Goal: Task Accomplishment & Management: Manage account settings

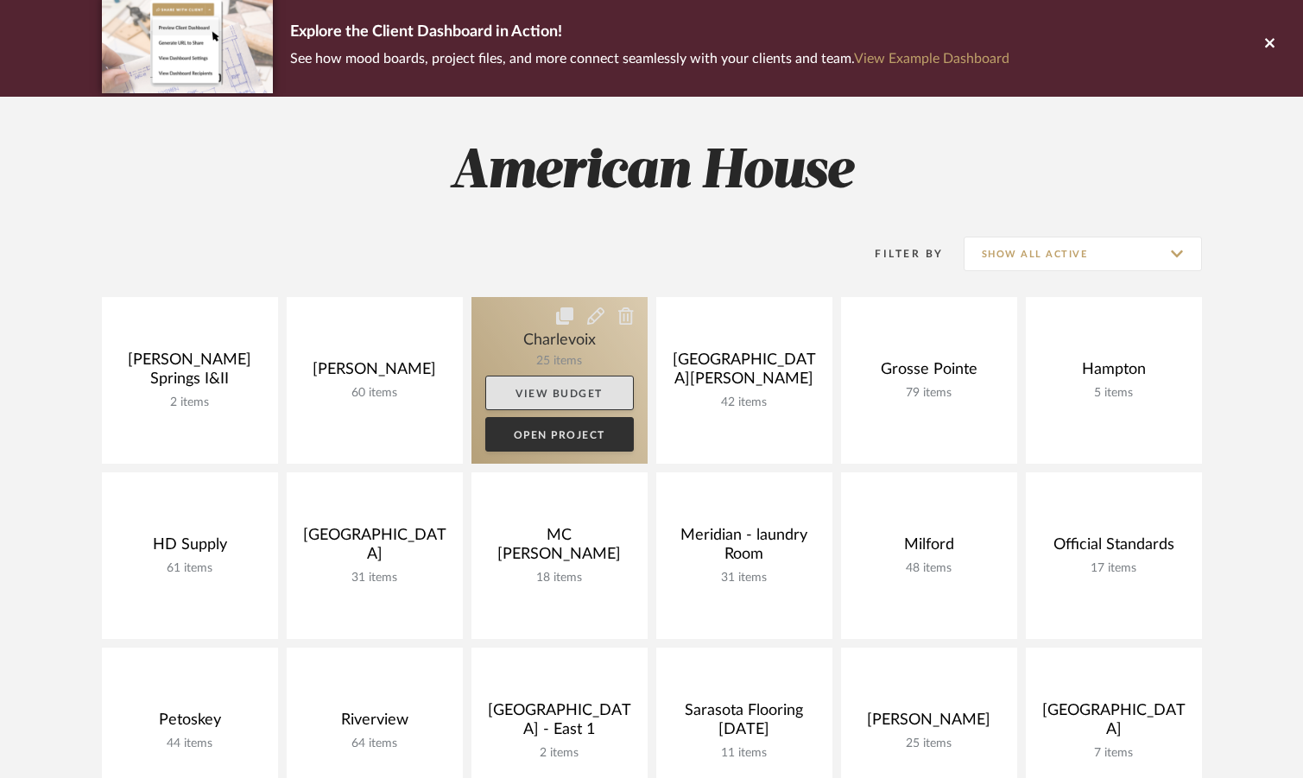
scroll to position [346, 0]
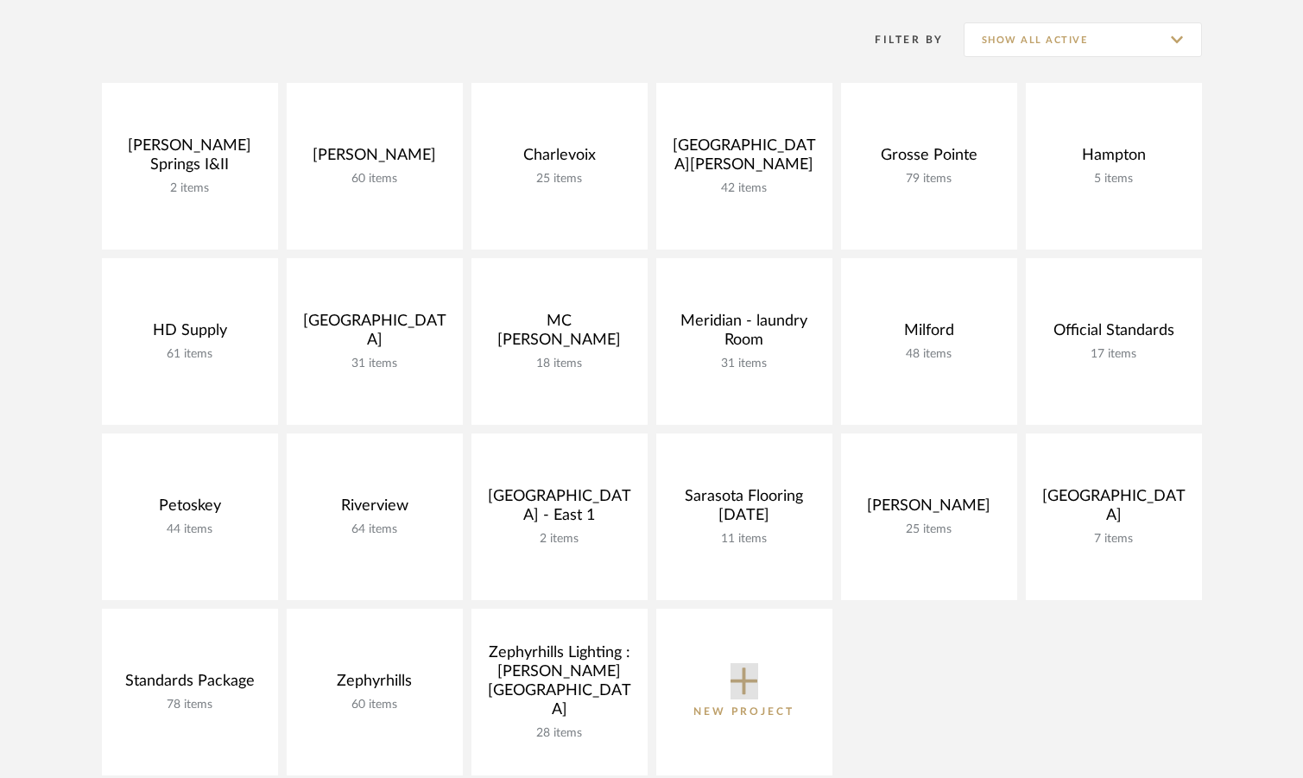
click at [734, 691] on icon at bounding box center [745, 681] width 28 height 36
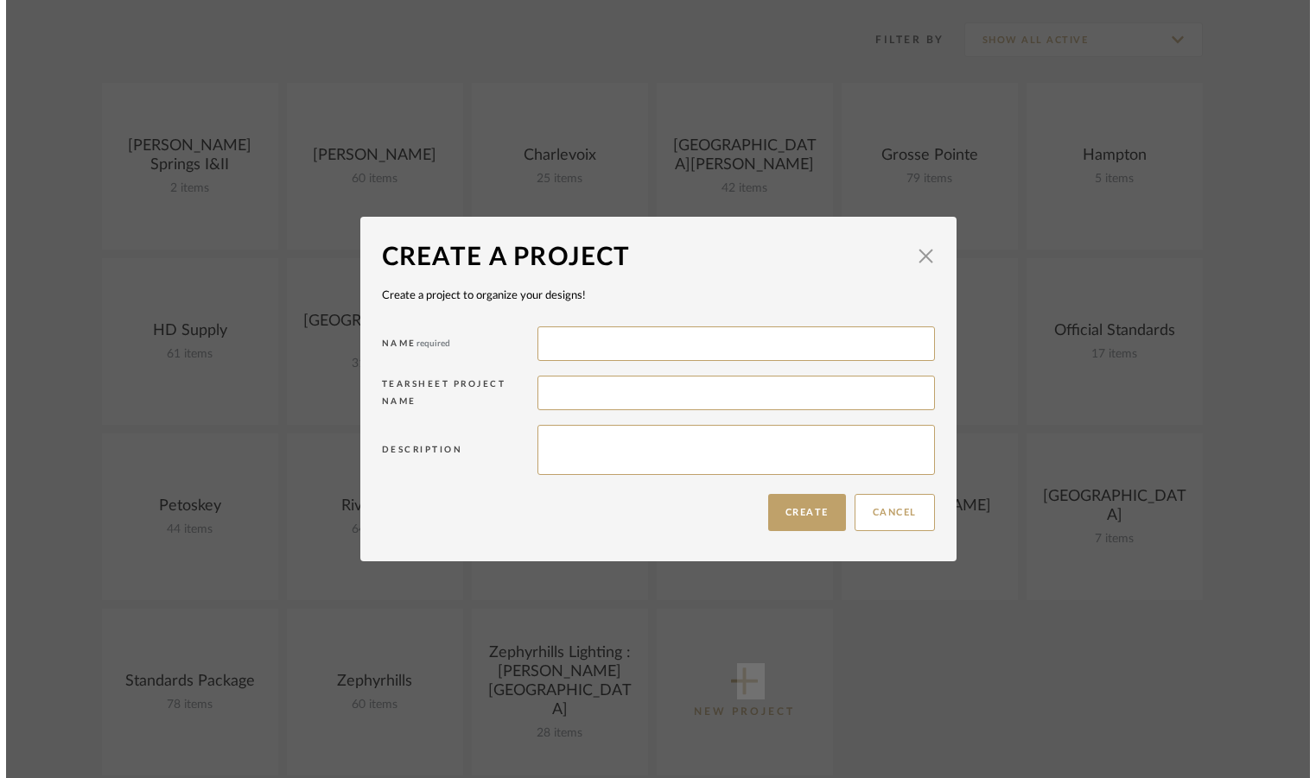
scroll to position [0, 0]
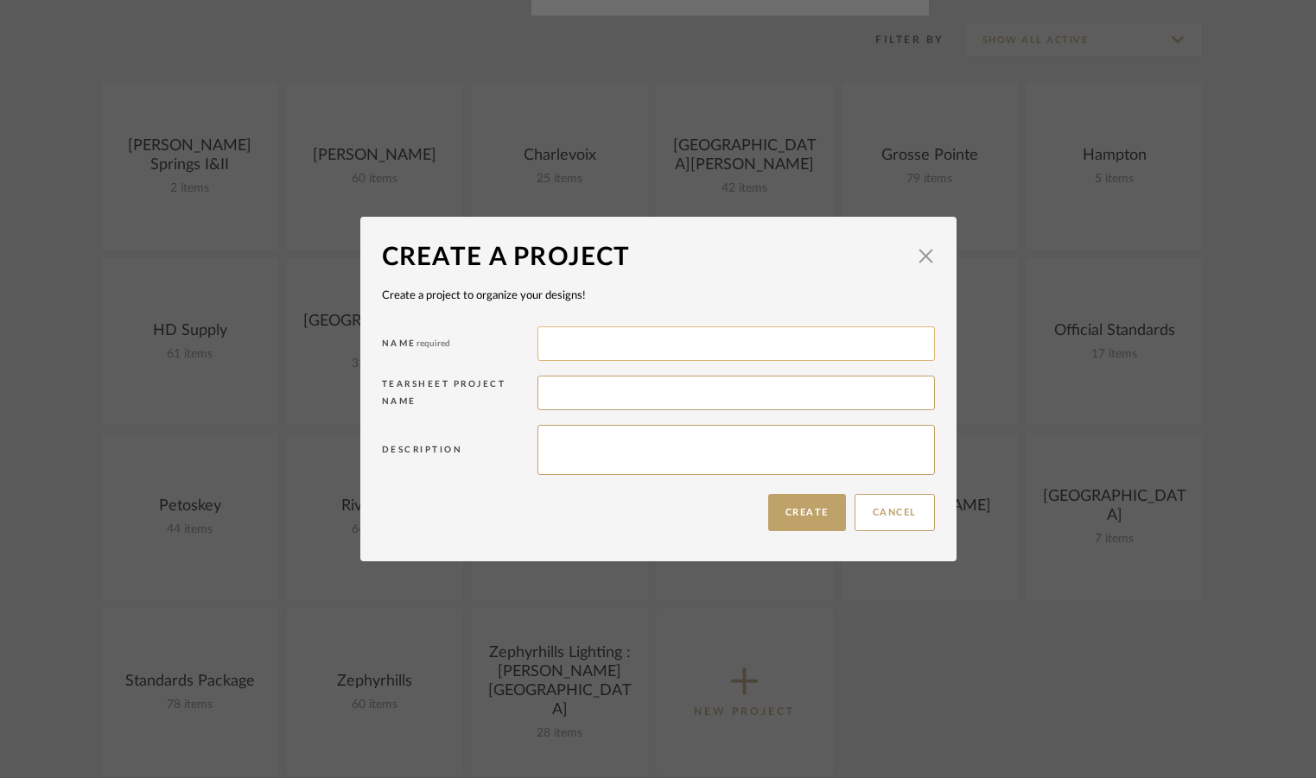
click at [580, 343] on input at bounding box center [735, 344] width 397 height 35
type input "[GEOGRAPHIC_DATA]"
click at [804, 523] on button "Create" at bounding box center [807, 512] width 78 height 37
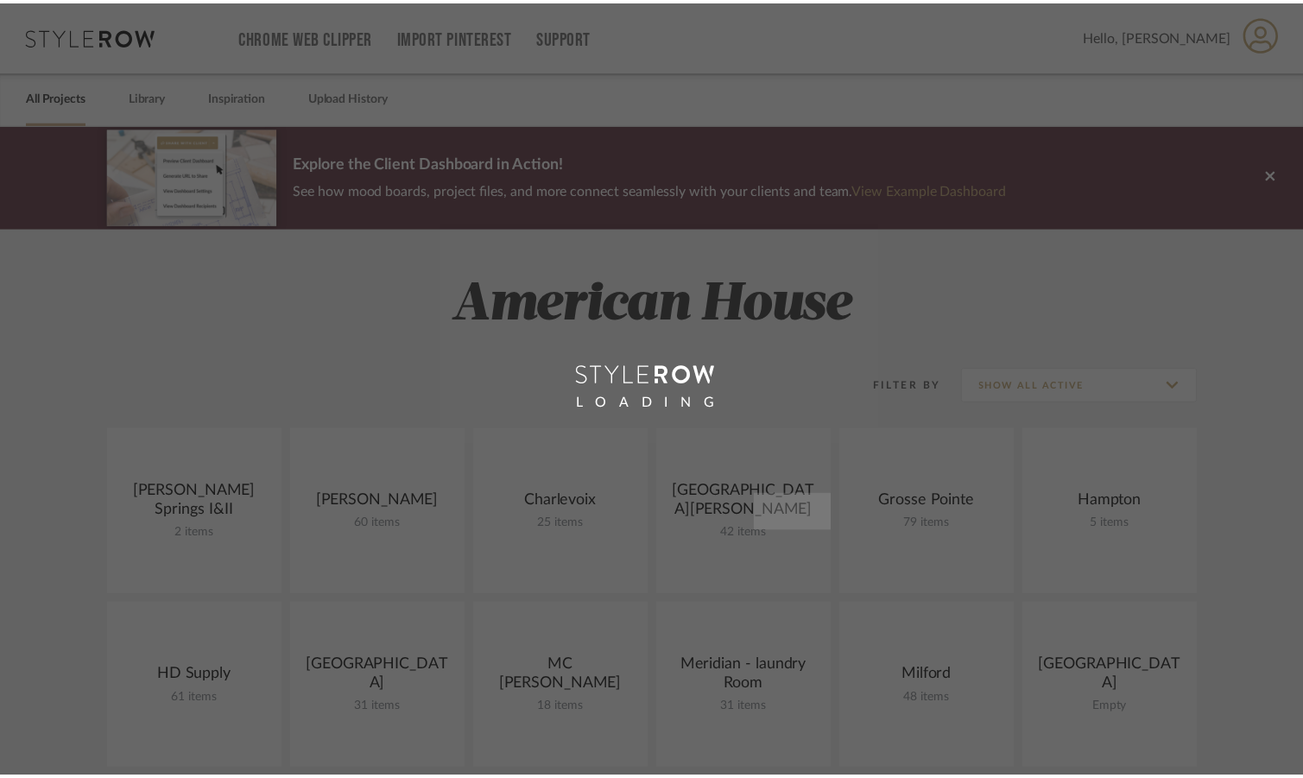
scroll to position [346, 0]
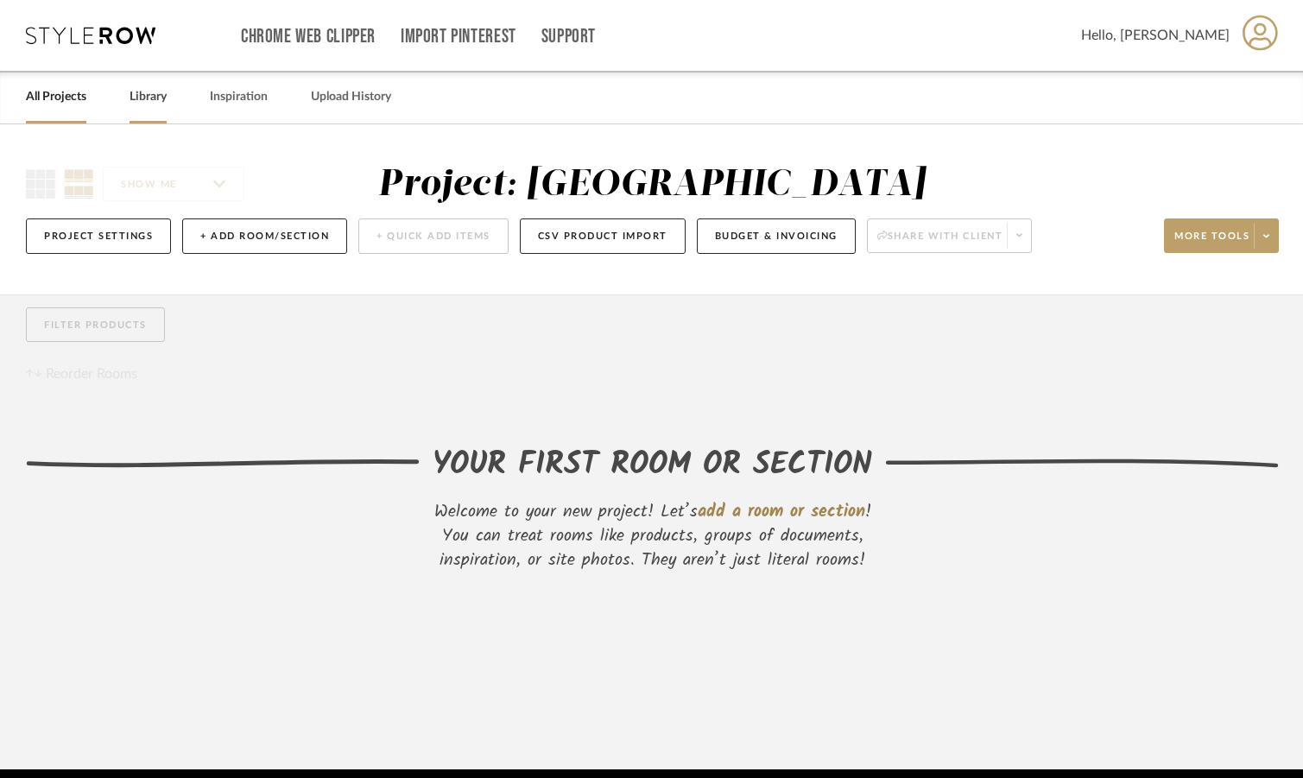
click at [159, 98] on link "Library" at bounding box center [148, 97] width 37 height 23
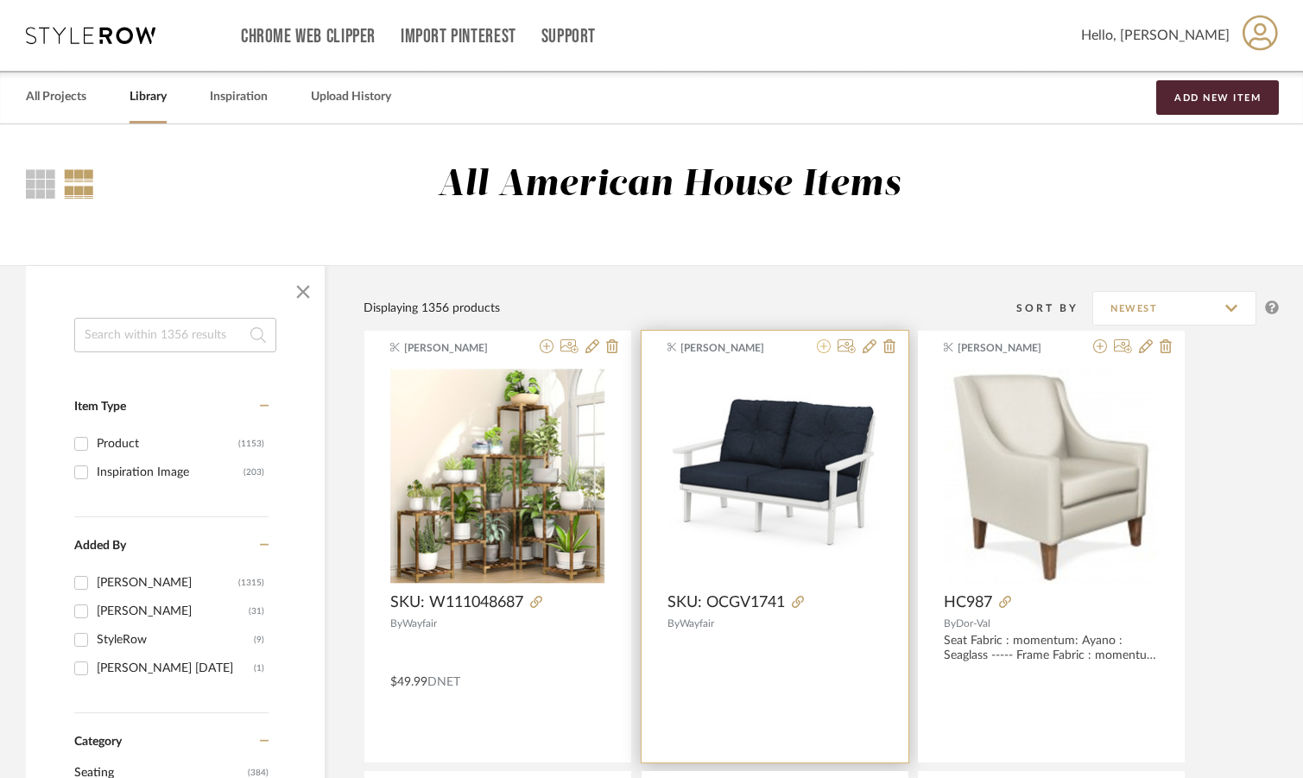
click at [820, 346] on icon at bounding box center [824, 346] width 14 height 14
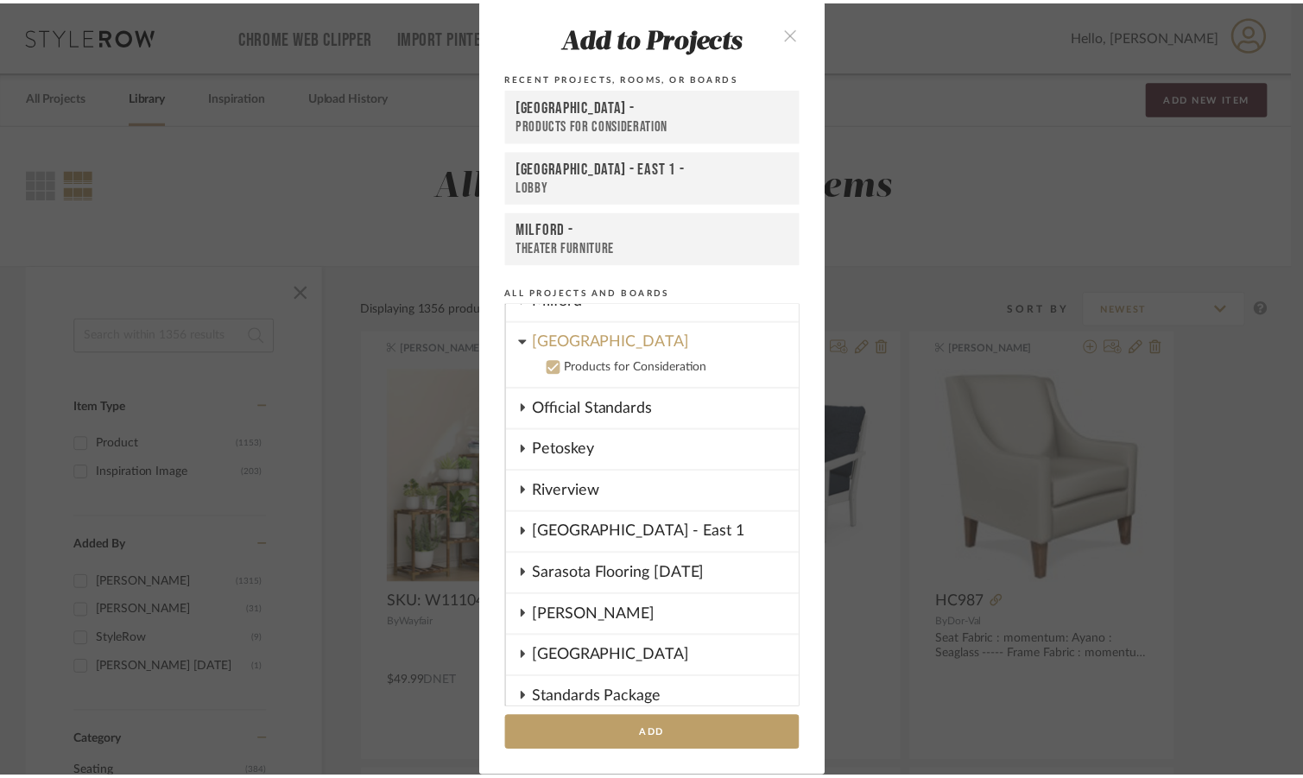
scroll to position [353, 0]
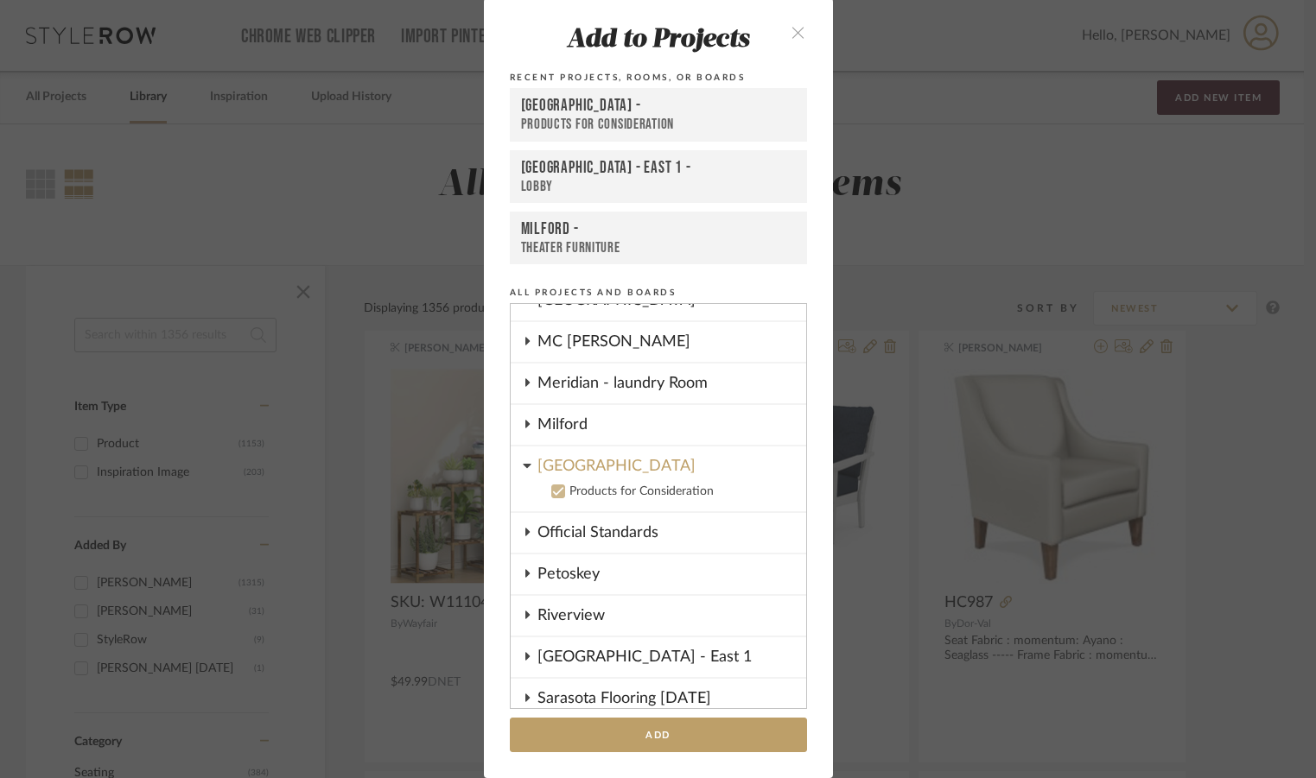
click at [277, 139] on div "Add to Projects Recent Projects, Rooms, or Boards [GEOGRAPHIC_DATA] - Products …" at bounding box center [658, 389] width 1316 height 778
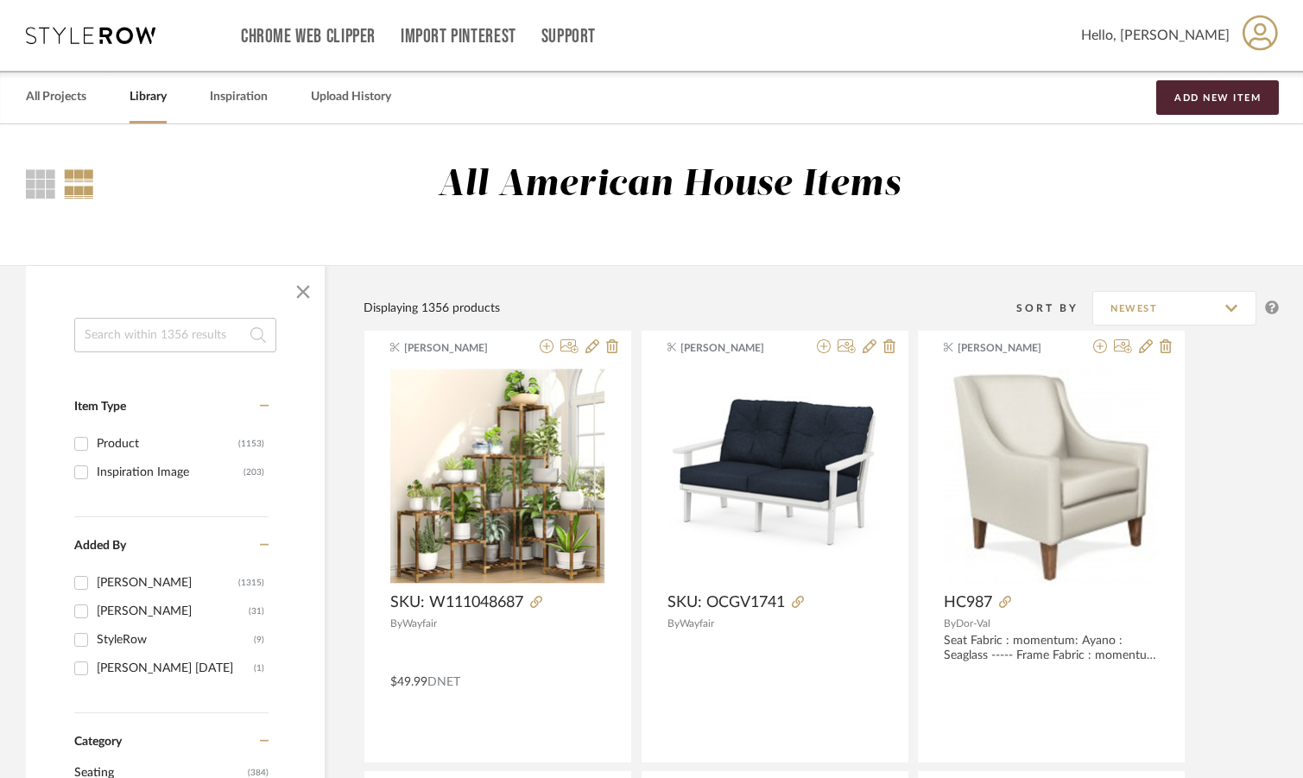
click at [107, 29] on icon at bounding box center [91, 35] width 130 height 17
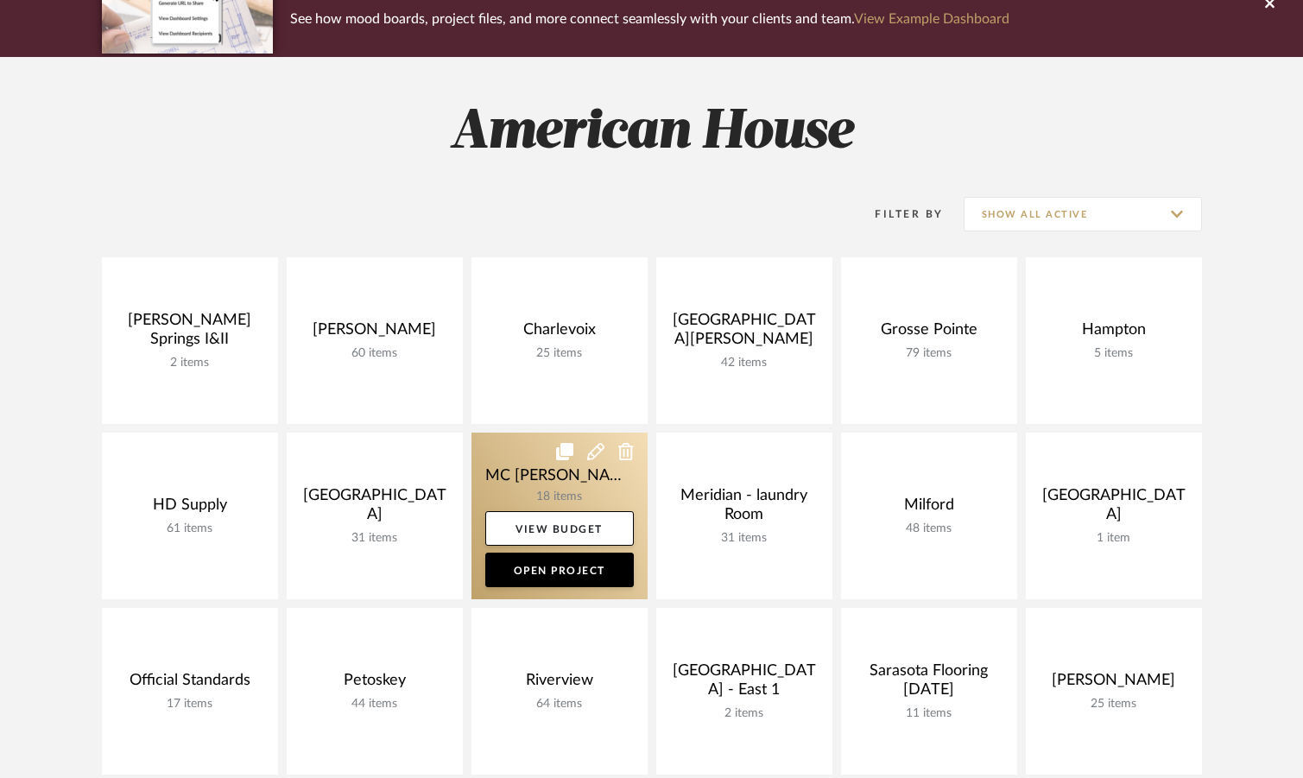
scroll to position [173, 0]
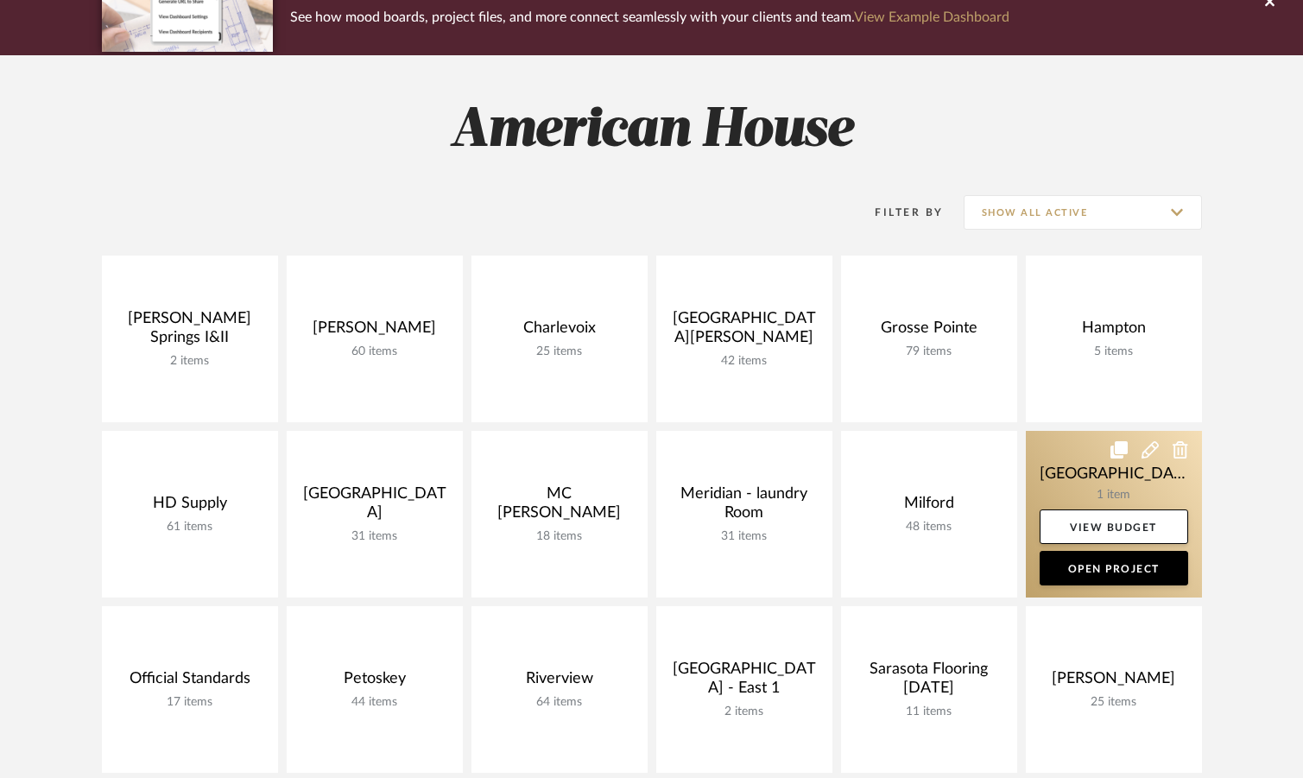
click at [1065, 453] on link at bounding box center [1114, 514] width 176 height 167
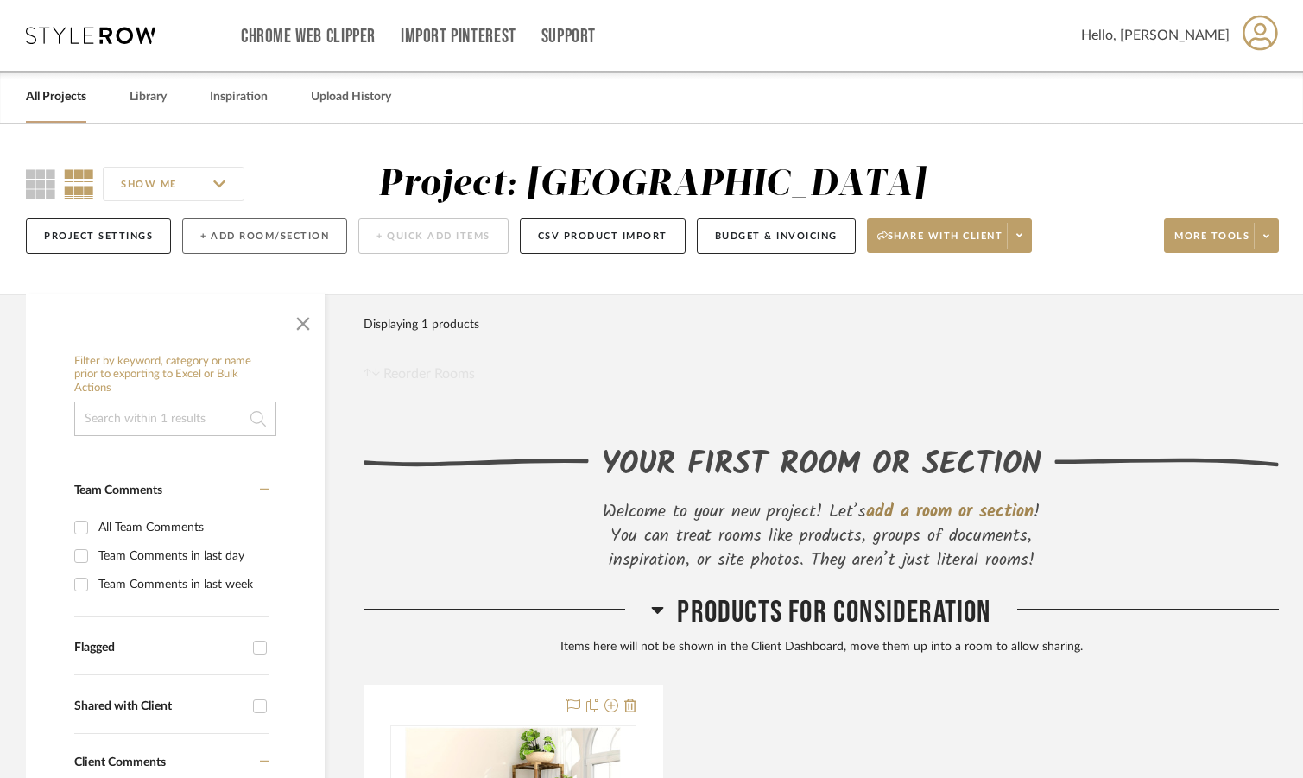
click at [250, 244] on button "+ Add Room/Section" at bounding box center [264, 236] width 165 height 35
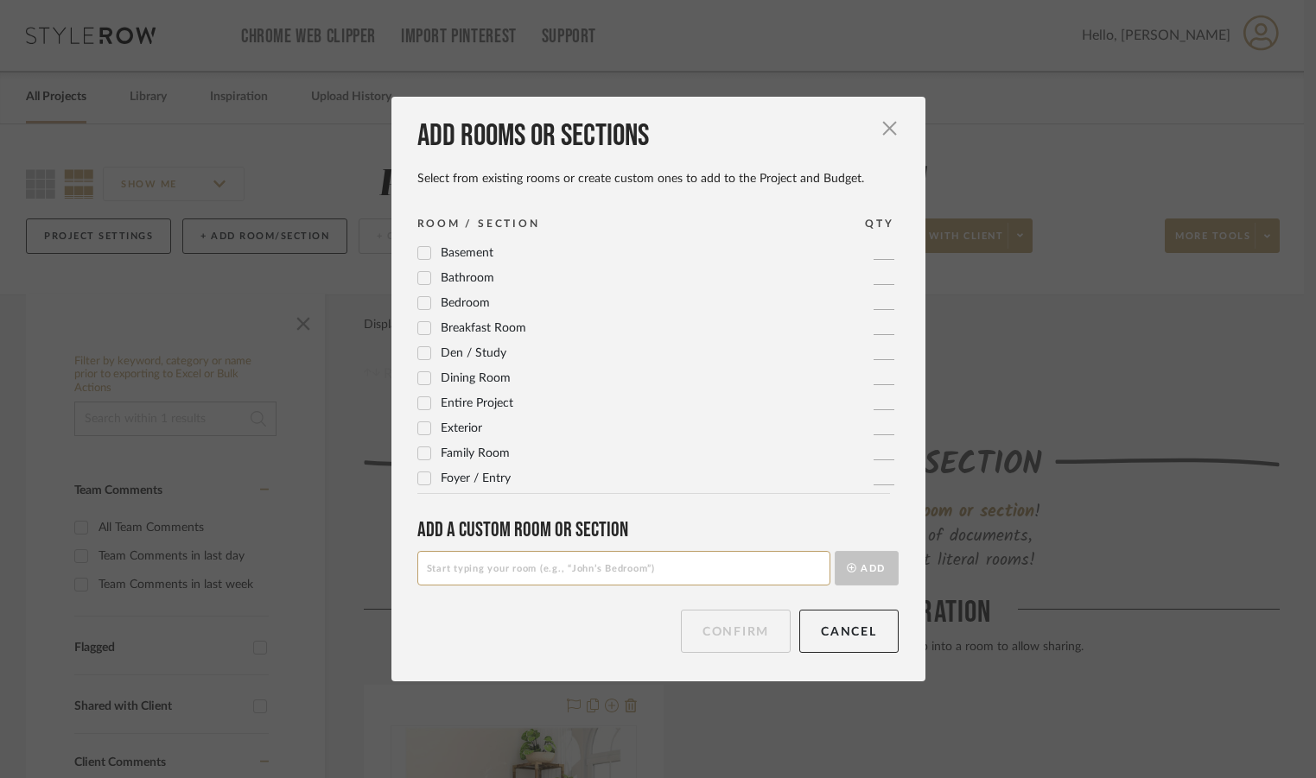
click at [531, 568] on input at bounding box center [623, 568] width 413 height 35
type input "Outdoor Furniture"
click at [885, 560] on button "Add" at bounding box center [866, 568] width 64 height 35
click at [714, 641] on button "Confirm" at bounding box center [736, 631] width 110 height 43
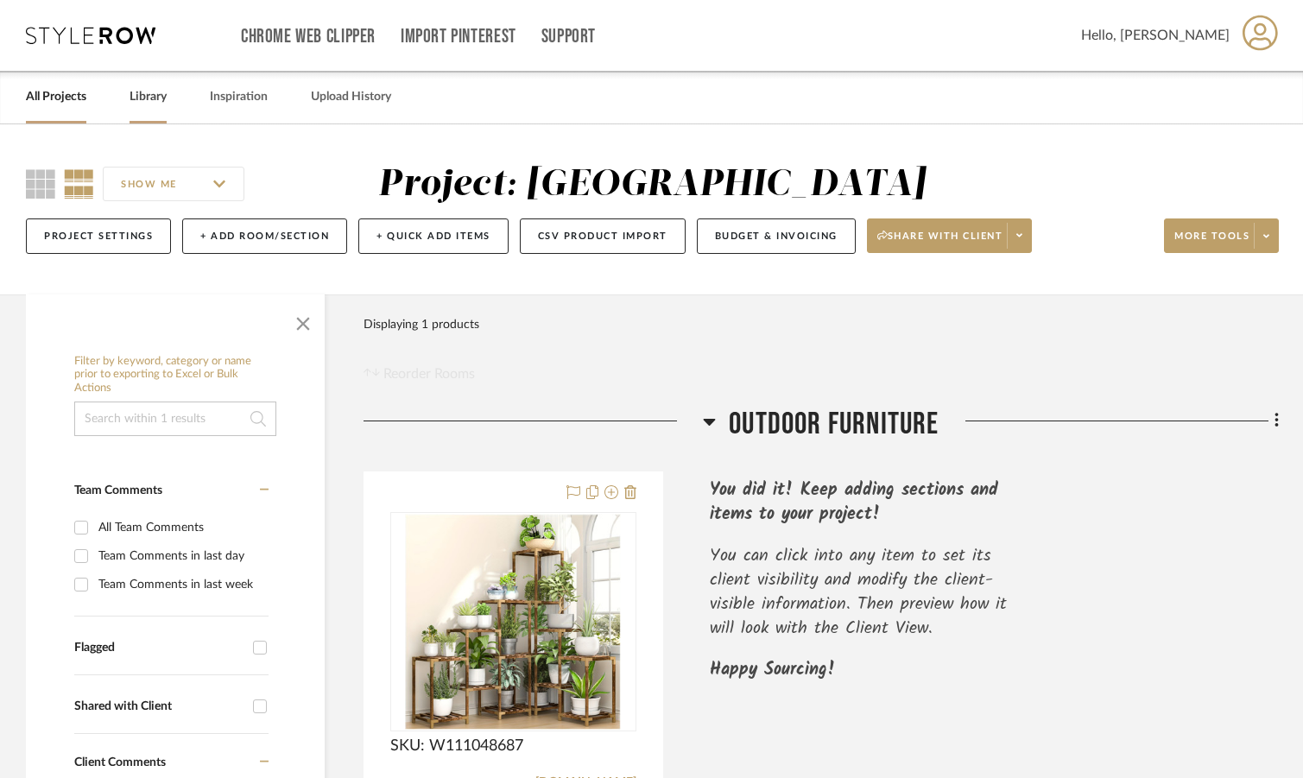
click at [147, 95] on link "Library" at bounding box center [148, 97] width 37 height 23
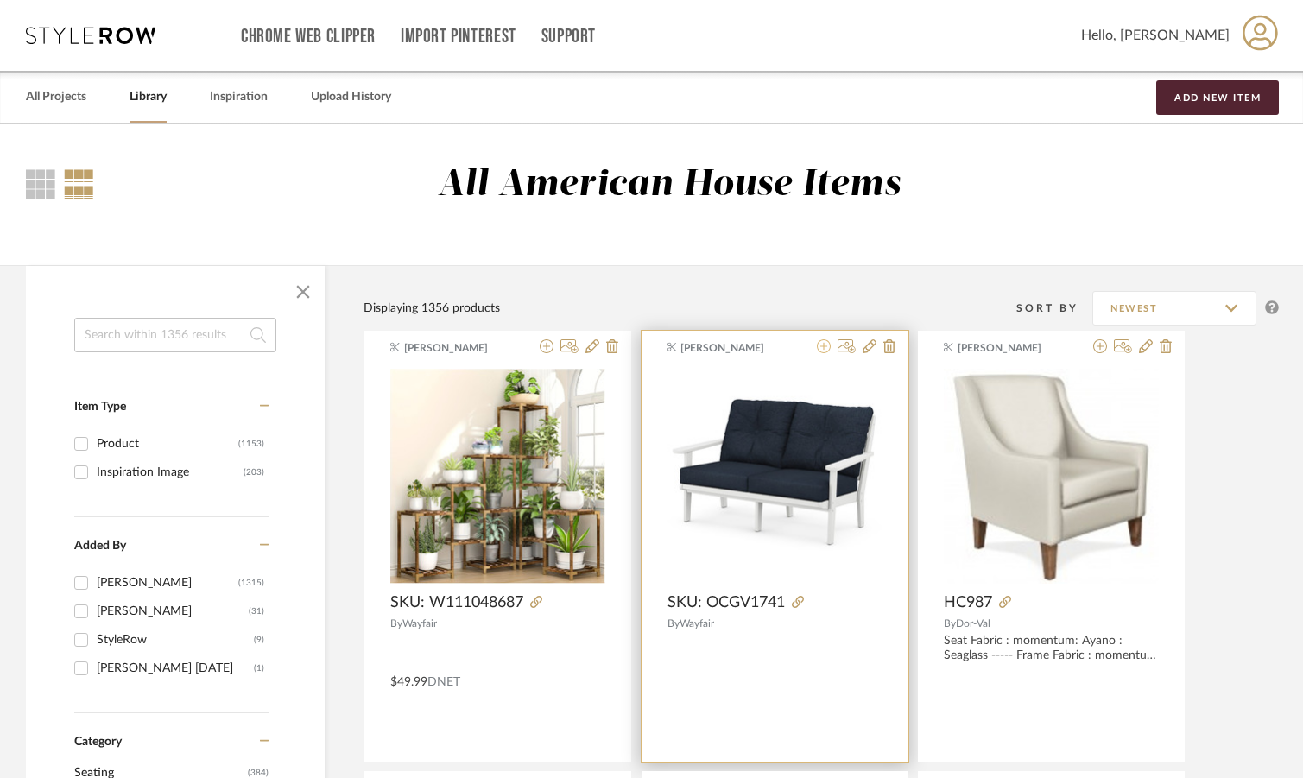
click at [818, 348] on icon at bounding box center [824, 346] width 14 height 14
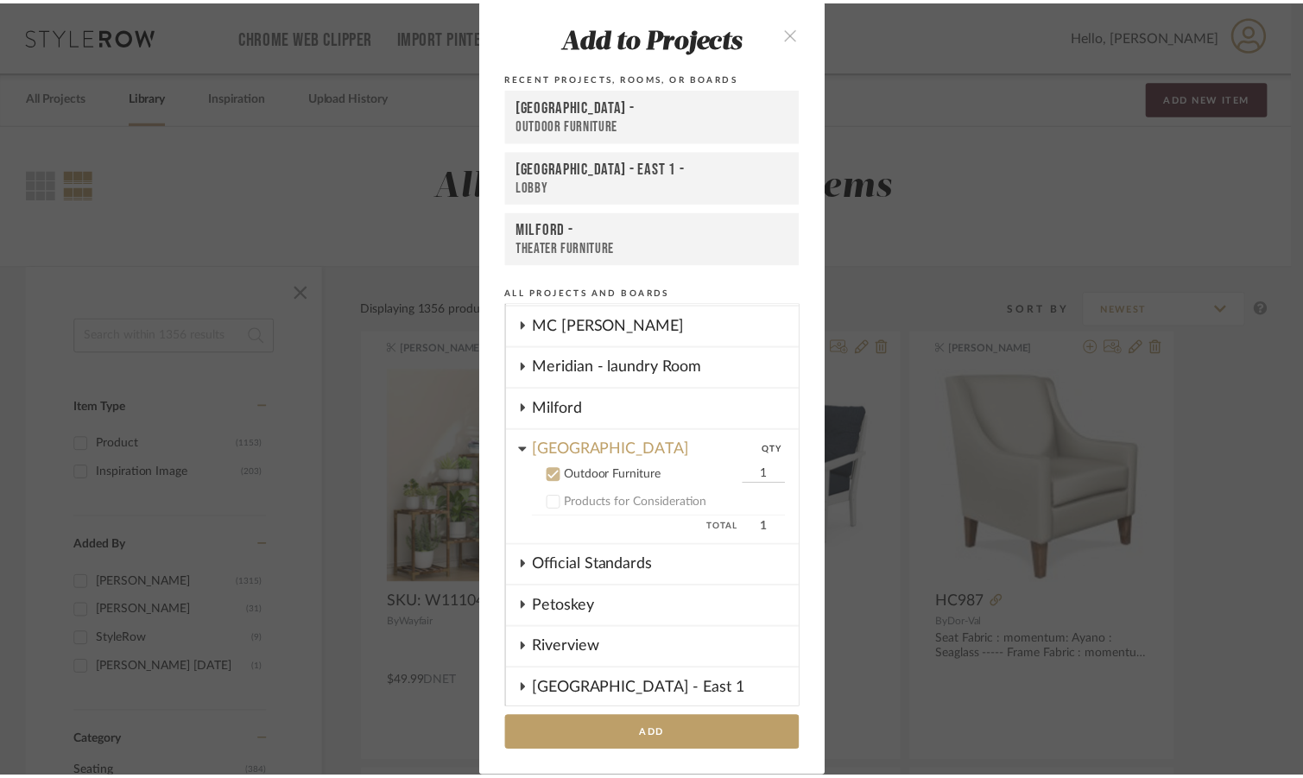
scroll to position [353, 0]
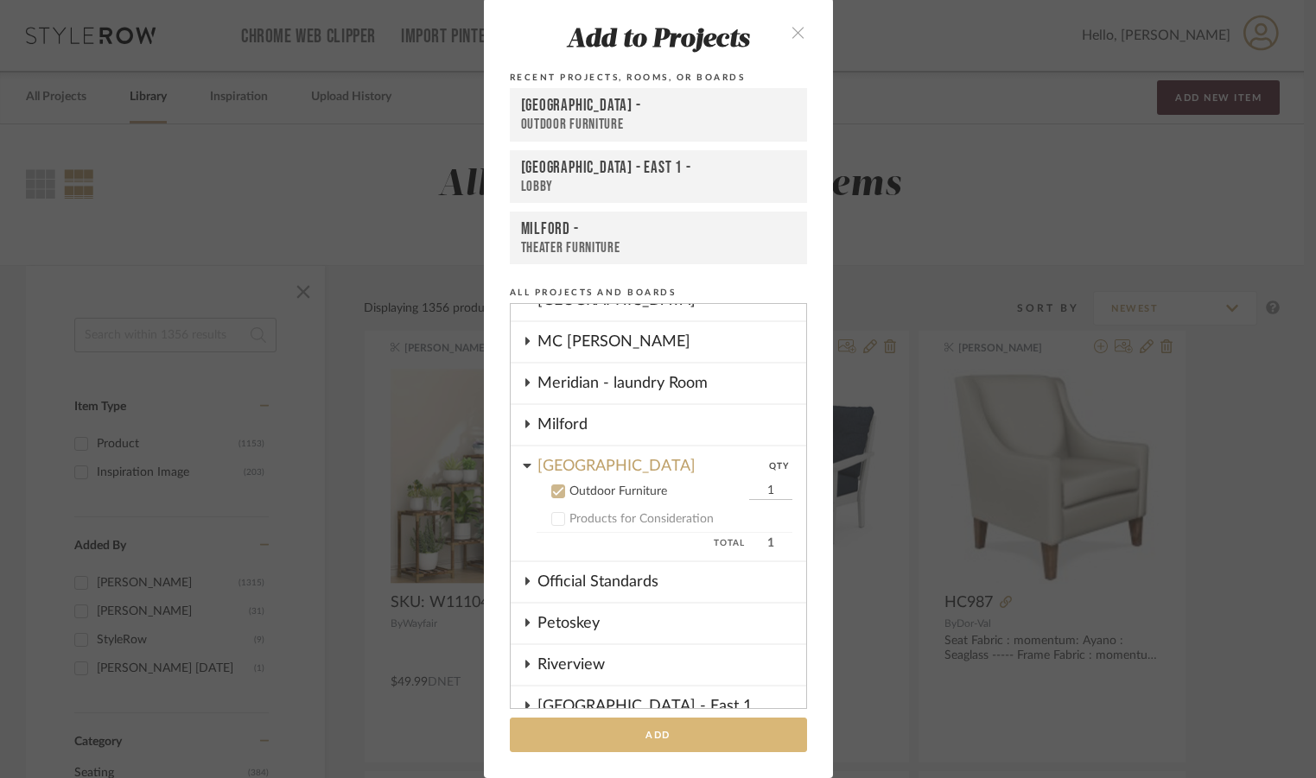
click at [679, 738] on button "Add" at bounding box center [658, 735] width 297 height 35
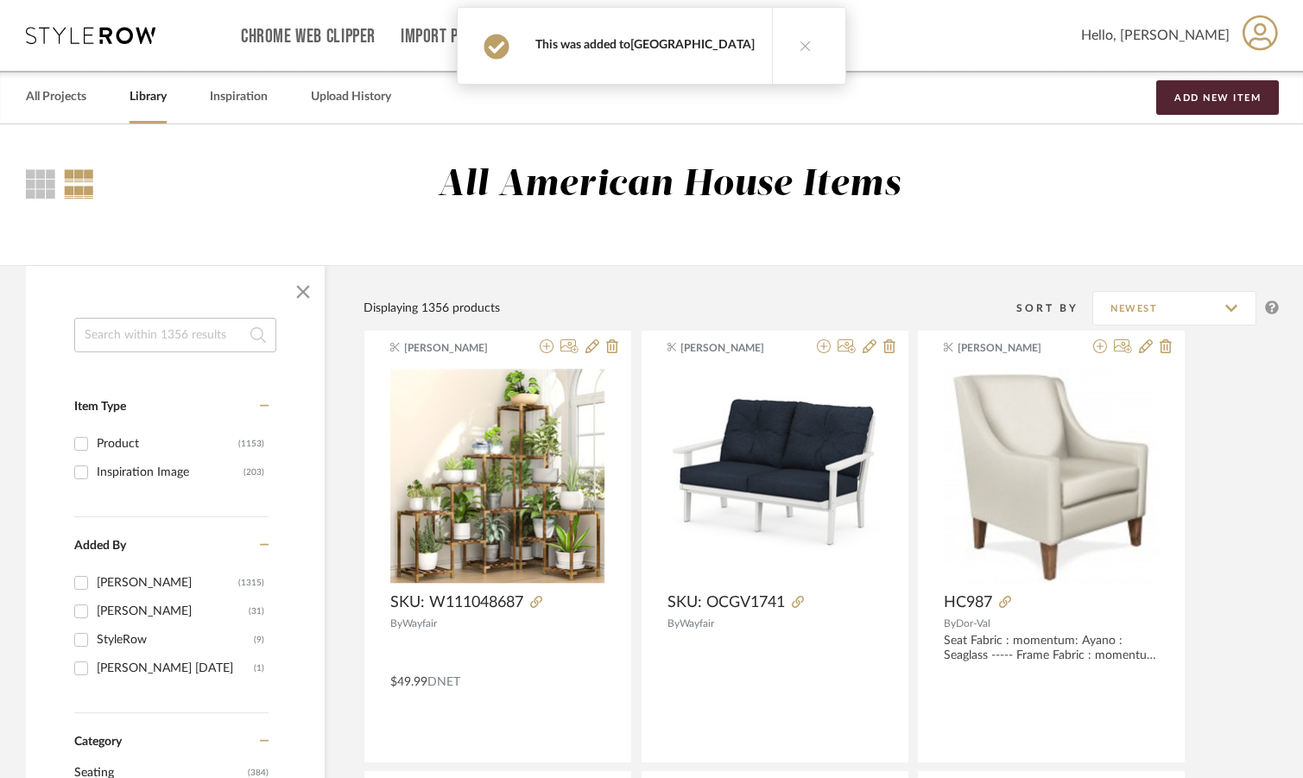
click at [682, 48] on link "[GEOGRAPHIC_DATA]" at bounding box center [693, 45] width 124 height 12
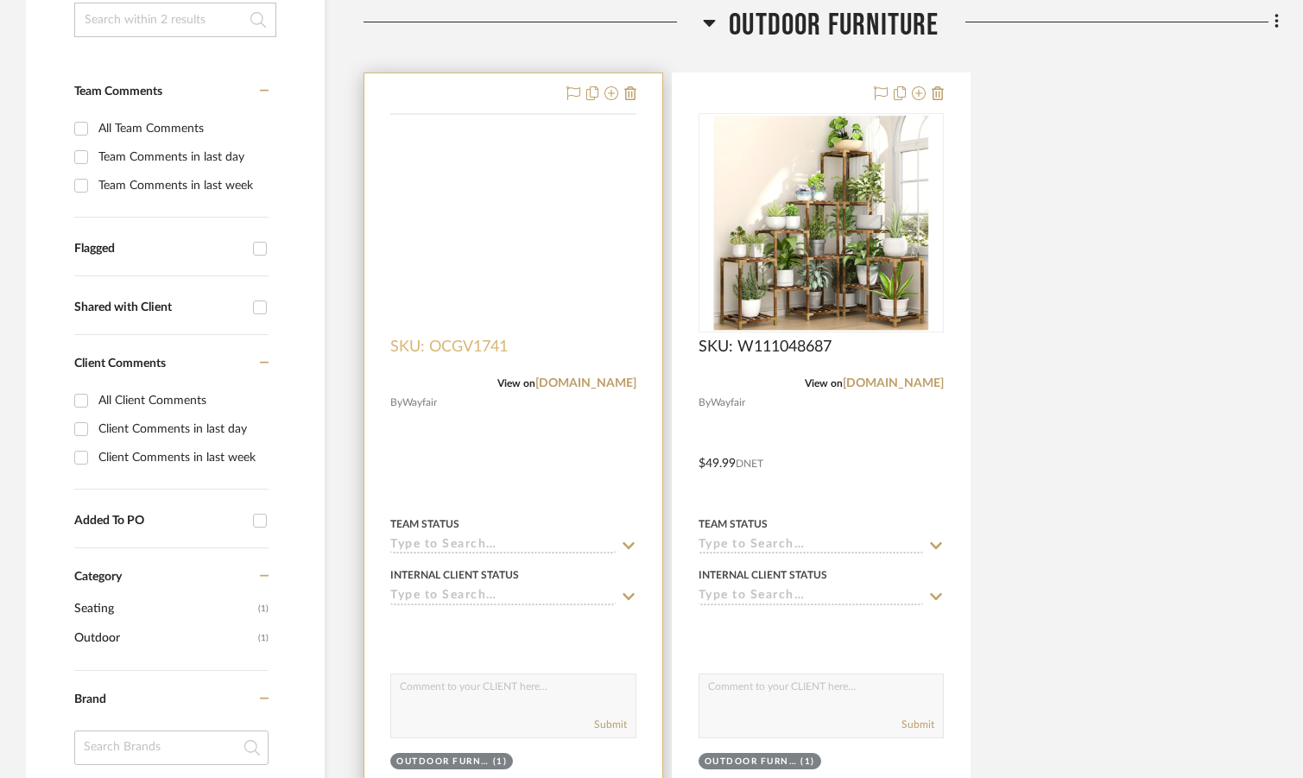
scroll to position [472, 0]
